Goal: Information Seeking & Learning: Learn about a topic

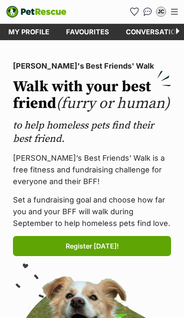
click at [177, 10] on div "Menu" at bounding box center [174, 12] width 7 height 6
click at [181, 10] on button "Menu" at bounding box center [174, 11] width 13 height 13
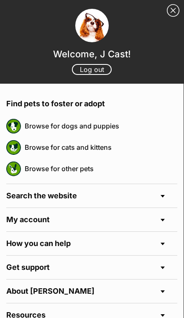
click at [107, 191] on h4 "Search the website" at bounding box center [91, 195] width 171 height 23
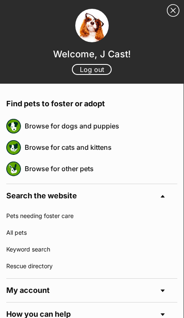
click at [70, 251] on link "Keyword search" at bounding box center [91, 249] width 171 height 17
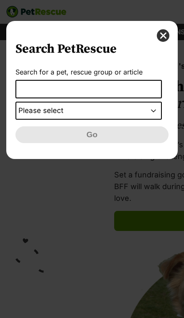
click at [114, 84] on input "Dialog Window - Close (Press escape to close)" at bounding box center [88, 89] width 146 height 18
type input "Russian"
click at [139, 108] on select "Please select PetRescue ID Pet name Group Article" at bounding box center [88, 111] width 146 height 18
click at [151, 107] on select "Please select PetRescue ID Pet name Group Article" at bounding box center [88, 111] width 146 height 18
select select "pet_name"
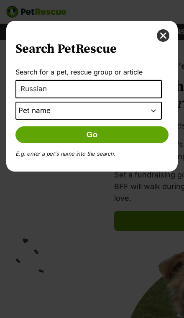
click at [150, 138] on button "Go" at bounding box center [91, 134] width 153 height 17
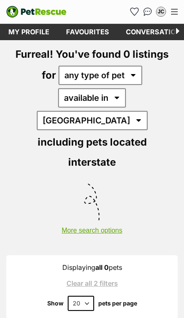
click at [176, 33] on icon at bounding box center [176, 32] width 16 height 16
click at [50, 16] on img "PetRescue" at bounding box center [36, 12] width 60 height 12
click at [46, 17] on img "PetRescue" at bounding box center [36, 12] width 60 height 12
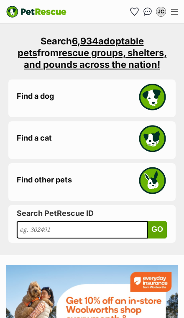
scroll to position [1269, 0]
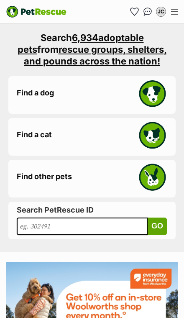
click at [29, 143] on link "Find a cat" at bounding box center [91, 137] width 167 height 38
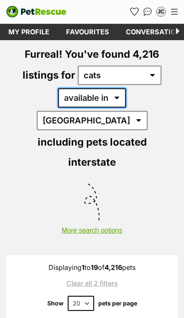
click at [58, 100] on select "available in located in" at bounding box center [92, 97] width 68 height 19
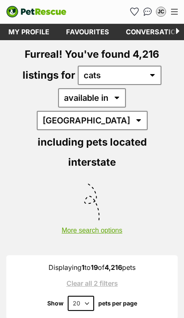
click at [78, 218] on button "More search options" at bounding box center [92, 226] width 184 height 16
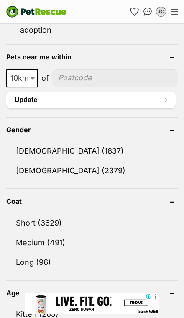
scroll to position [688, 0]
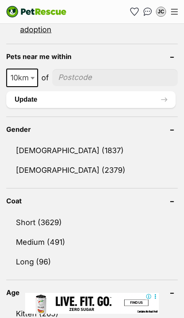
click at [31, 213] on link "Short (3629)" at bounding box center [91, 222] width 171 height 19
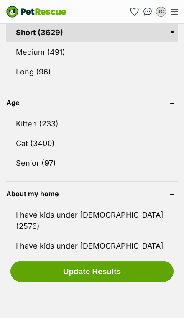
scroll to position [878, 0]
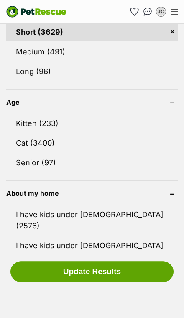
click at [17, 114] on link "Kitten (233)" at bounding box center [91, 123] width 171 height 19
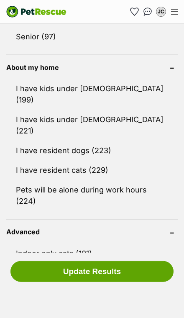
scroll to position [988, 0]
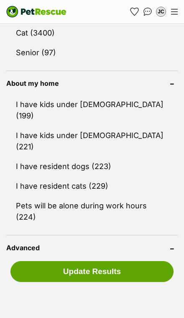
click at [28, 196] on link "Pets will be alone during work hours (224)" at bounding box center [91, 211] width 171 height 30
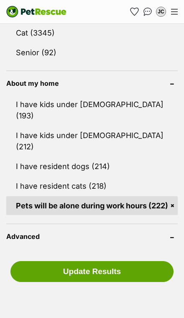
click at [37, 248] on link "Indoor only cats (93)" at bounding box center [91, 257] width 171 height 19
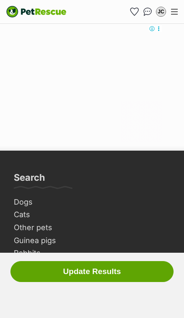
scroll to position [1569, 0]
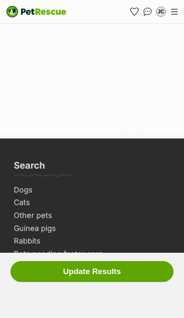
click at [101, 282] on button "Update Results" at bounding box center [91, 271] width 163 height 21
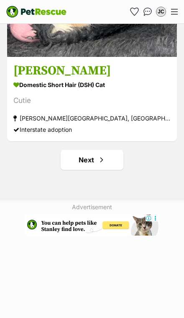
scroll to position [5582, 0]
click at [109, 150] on link "Next" at bounding box center [92, 160] width 63 height 20
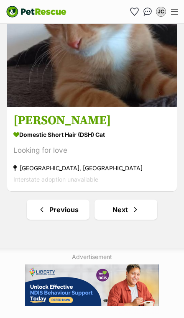
click at [140, 200] on link "Next" at bounding box center [126, 210] width 63 height 20
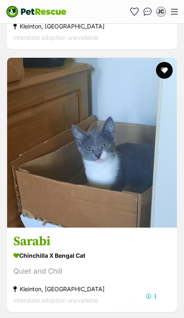
scroll to position [2821, 0]
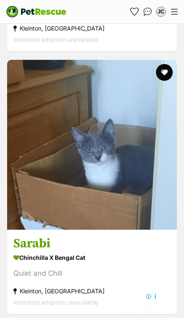
click at [166, 64] on button "favourite" at bounding box center [164, 72] width 17 height 17
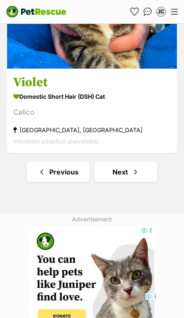
scroll to position [5691, 0]
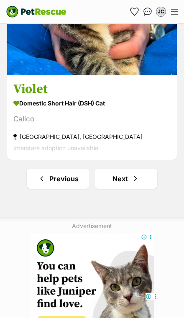
click at [141, 169] on link "Next" at bounding box center [126, 179] width 63 height 20
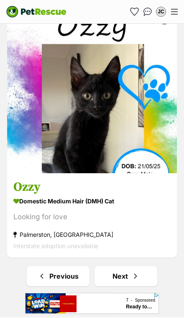
scroll to position [5465, 0]
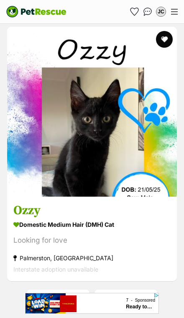
click at [135, 294] on span "Next page" at bounding box center [135, 299] width 8 height 10
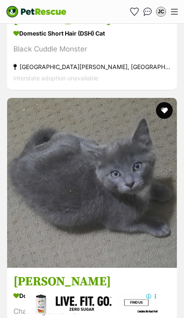
scroll to position [3819, 0]
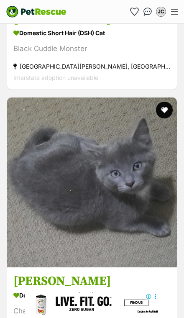
click at [97, 289] on strong "Domestic Short Hair (DSH) Cat" at bounding box center [91, 295] width 157 height 12
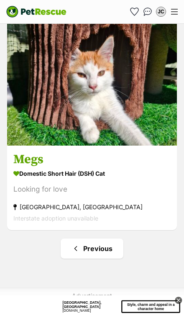
scroll to position [3645, 0]
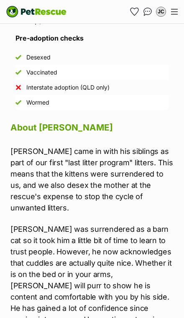
scroll to position [1092, 0]
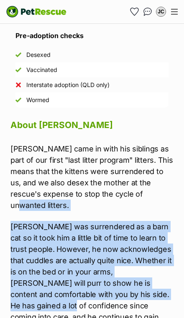
click at [107, 282] on p "Wesley was surrendered as a barn cat so it took him a little bit of time to lea…" at bounding box center [91, 277] width 163 height 113
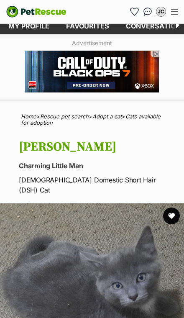
scroll to position [0, 0]
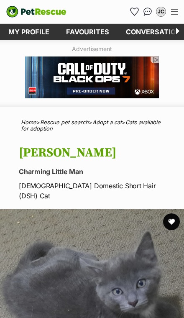
click at [170, 213] on button "favourite" at bounding box center [171, 221] width 17 height 17
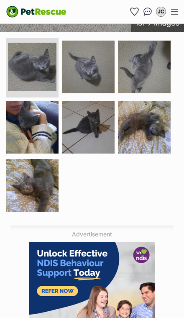
scroll to position [279, 0]
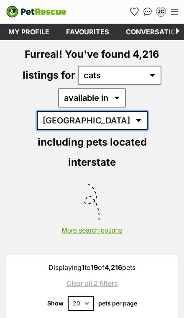
click at [120, 111] on select "[GEOGRAPHIC_DATA] [GEOGRAPHIC_DATA] [GEOGRAPHIC_DATA] [GEOGRAPHIC_DATA] [GEOGRA…" at bounding box center [92, 120] width 111 height 19
select select "VIC"
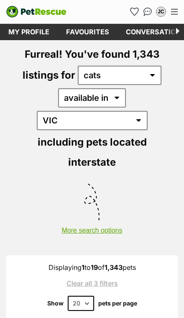
click at [112, 279] on link "Clear all 3 filters" at bounding box center [92, 283] width 151 height 8
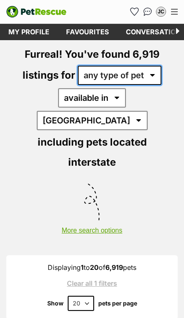
click at [99, 79] on select "any type of pet cats dogs other pets" at bounding box center [120, 75] width 84 height 19
select select "Cats"
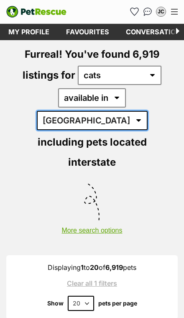
click at [105, 111] on select "Australia ACT NSW NT QLD SA TAS VIC WA" at bounding box center [92, 120] width 111 height 19
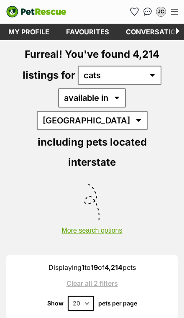
select select "VIC"
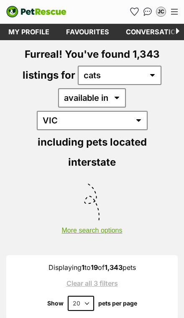
click at [75, 218] on button "More search options" at bounding box center [92, 226] width 184 height 16
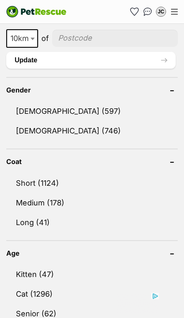
scroll to position [735, 0]
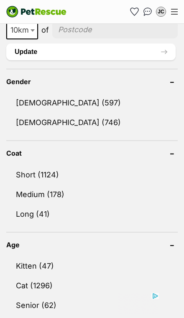
click at [28, 165] on link "Short (1124)" at bounding box center [91, 174] width 171 height 19
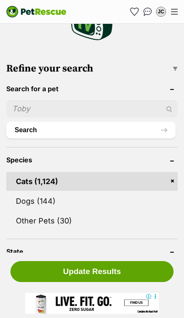
scroll to position [271, 0]
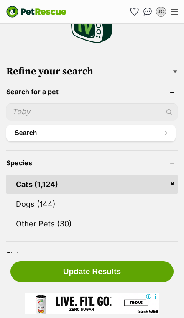
click at [21, 103] on input "text" at bounding box center [91, 111] width 171 height 17
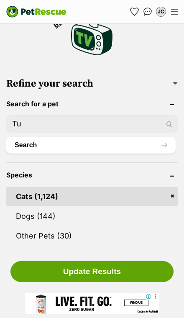
type input "T"
type input "Russian"
click at [145, 274] on button "Update Results" at bounding box center [91, 271] width 163 height 21
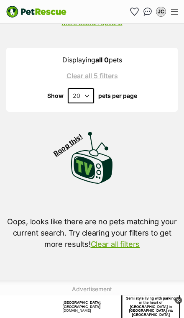
scroll to position [30, 0]
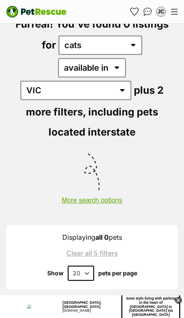
click at [82, 249] on link "Clear all 5 filters" at bounding box center [92, 253] width 151 height 8
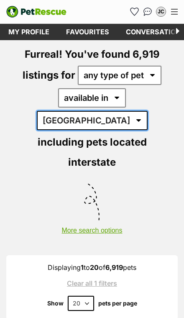
click at [121, 111] on select "[GEOGRAPHIC_DATA] [GEOGRAPHIC_DATA] [GEOGRAPHIC_DATA] [GEOGRAPHIC_DATA] [GEOGRA…" at bounding box center [92, 120] width 111 height 19
select select "VIC"
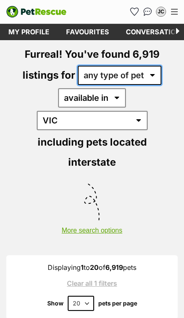
click at [97, 78] on select "any type of pet cats dogs other pets" at bounding box center [120, 75] width 84 height 19
click at [96, 74] on select "any type of pet cats dogs other pets" at bounding box center [120, 75] width 84 height 19
select select "Cats"
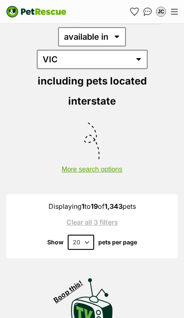
click at [77, 235] on select "20 40 60" at bounding box center [81, 242] width 26 height 15
select select "60"
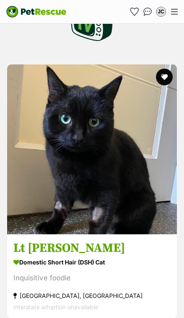
scroll to position [349, 0]
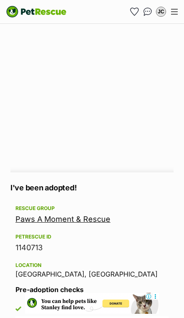
scroll to position [619, 0]
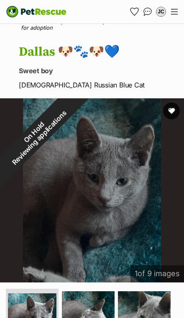
scroll to position [77, 0]
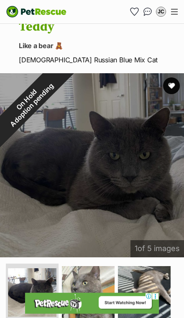
scroll to position [45, 0]
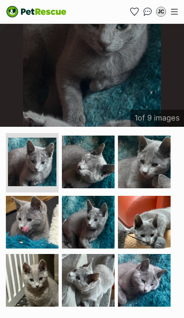
scroll to position [261, 0]
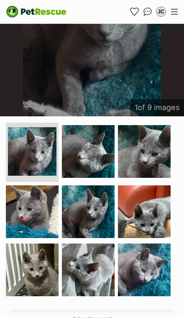
click at [150, 223] on img at bounding box center [144, 211] width 53 height 53
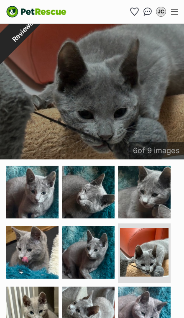
scroll to position [209, 0]
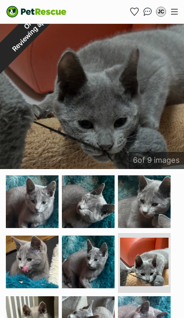
click at [146, 203] on img at bounding box center [144, 201] width 53 height 53
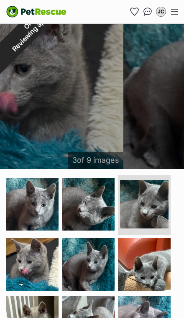
click at [94, 200] on img at bounding box center [88, 204] width 53 height 53
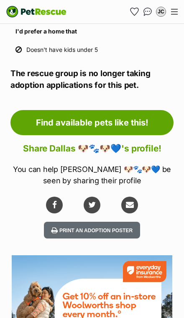
scroll to position [1027, 0]
click at [151, 122] on link "Find available pets like this!" at bounding box center [91, 122] width 163 height 25
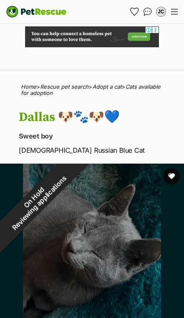
scroll to position [0, 0]
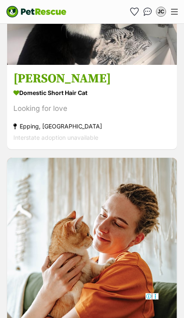
scroll to position [2843, 0]
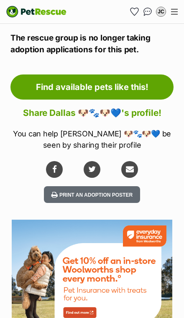
scroll to position [1068, 0]
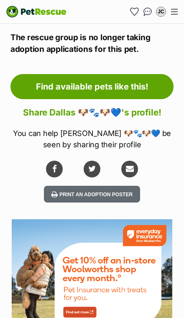
click at [156, 87] on link "Find available pets like this!" at bounding box center [91, 86] width 163 height 25
click at [172, 10] on div "Menu" at bounding box center [174, 12] width 7 height 6
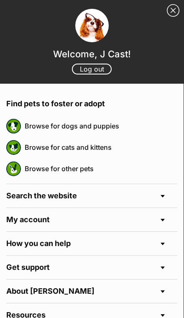
click at [167, 10] on link "Close Sidebar" at bounding box center [173, 10] width 13 height 13
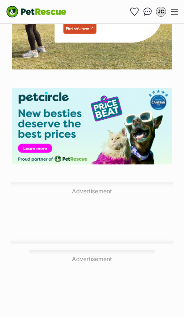
scroll to position [0, 0]
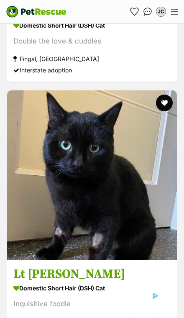
scroll to position [1111, 0]
click at [166, 316] on strong "[GEOGRAPHIC_DATA], [GEOGRAPHIC_DATA]" at bounding box center [91, 321] width 157 height 11
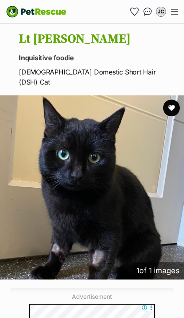
scroll to position [108, 0]
